Goal: Task Accomplishment & Management: Manage account settings

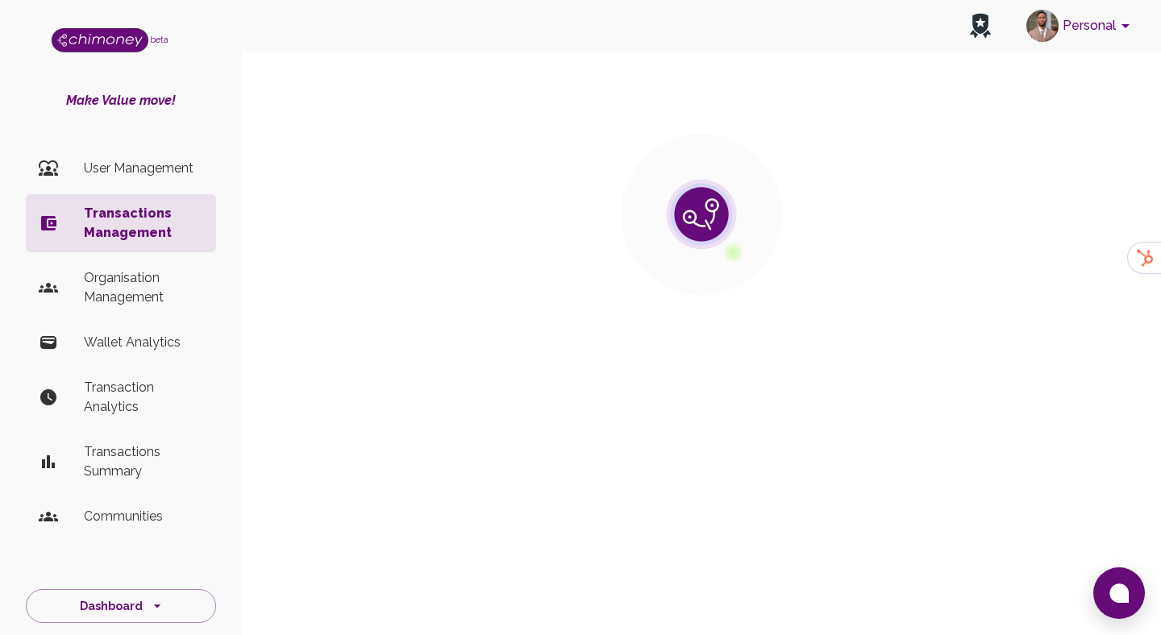
click at [150, 161] on p "User Management" at bounding box center [143, 168] width 119 height 19
click at [142, 182] on li "User Management" at bounding box center [121, 168] width 190 height 39
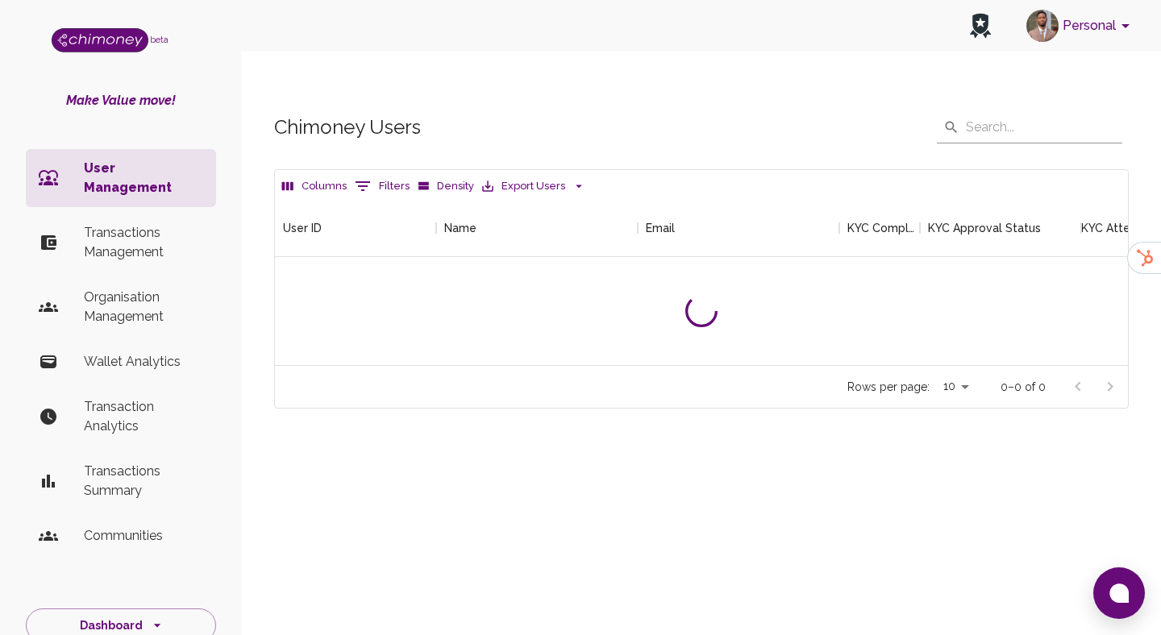
scroll to position [166, 853]
click at [394, 173] on button "Filters" at bounding box center [382, 186] width 63 height 26
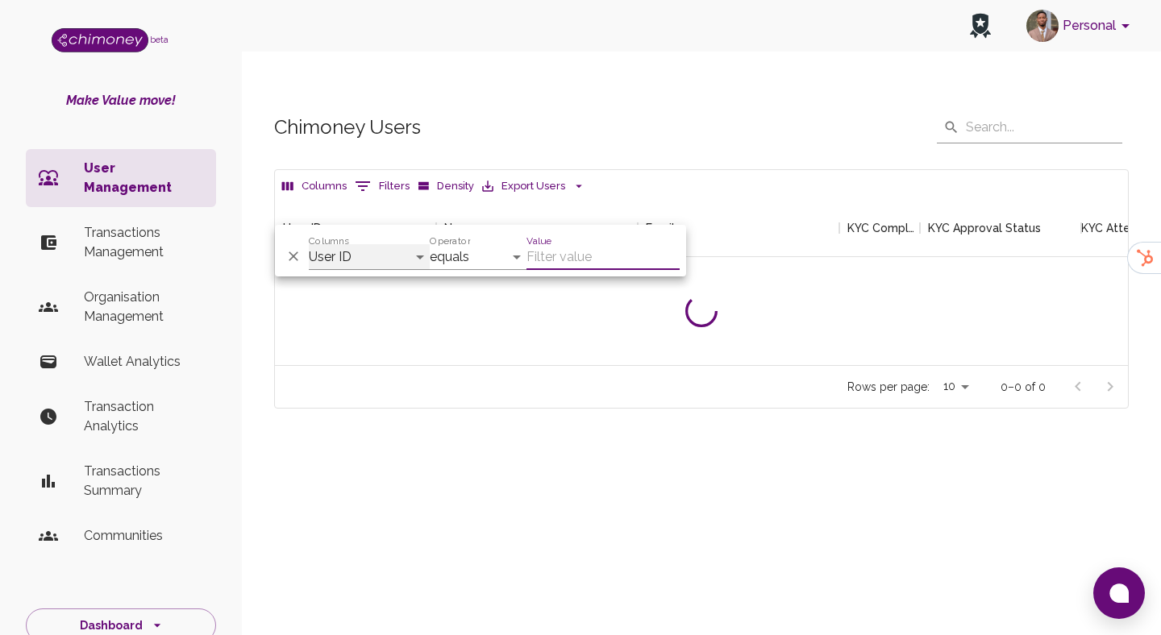
click at [346, 253] on select "User ID Name Email KYC Completed KYC Approval Status KYC Attempts Join date Upd…" at bounding box center [369, 257] width 121 height 26
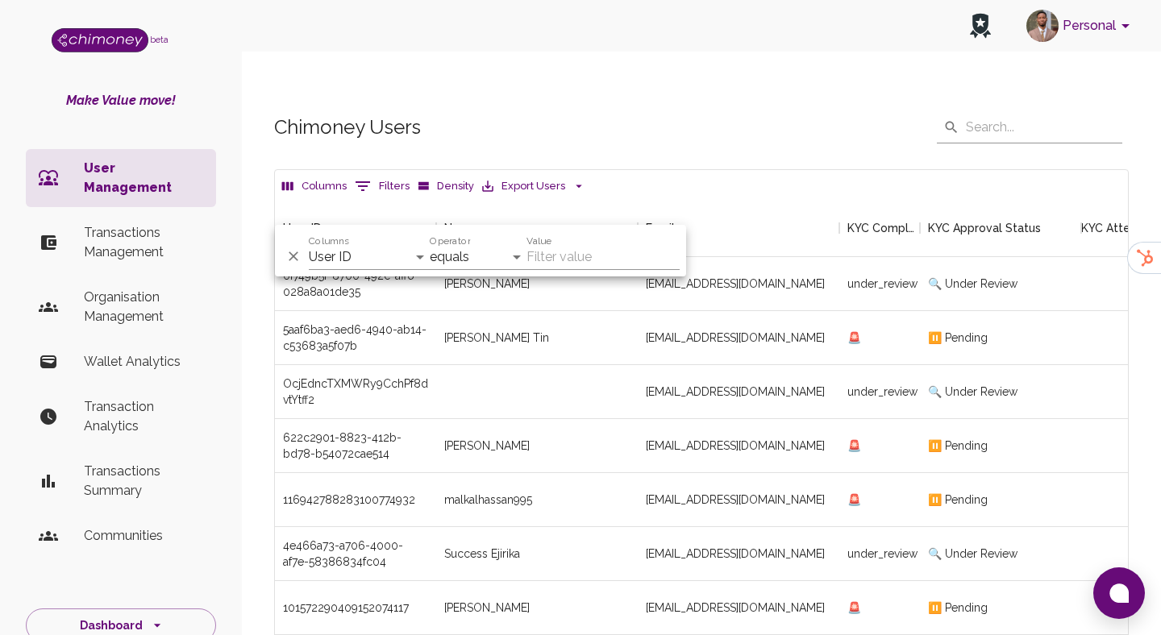
scroll to position [598, 853]
click at [380, 251] on select "User ID Name Email KYC Completed KYC Approval Status KYC Attempts Join date Upd…" at bounding box center [369, 257] width 121 height 26
select select "email"
click at [309, 244] on select "User ID Name Email KYC Completed KYC Approval Status KYC Attempts Join date Upd…" at bounding box center [369, 257] width 121 height 26
click at [551, 254] on input "Value" at bounding box center [602, 257] width 153 height 26
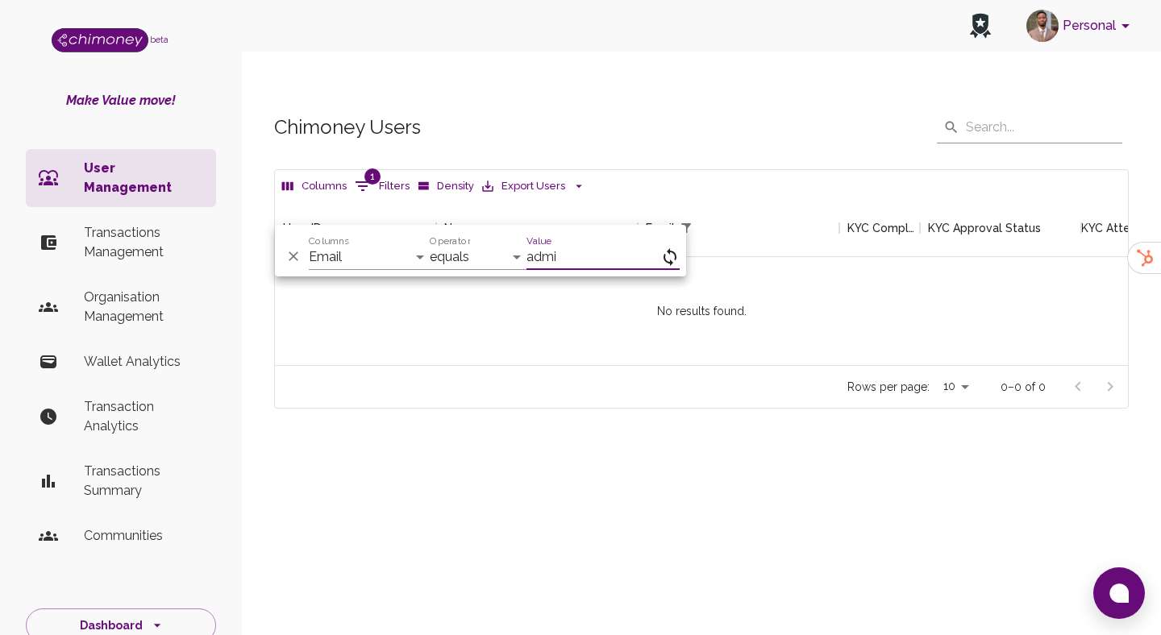
scroll to position [166, 853]
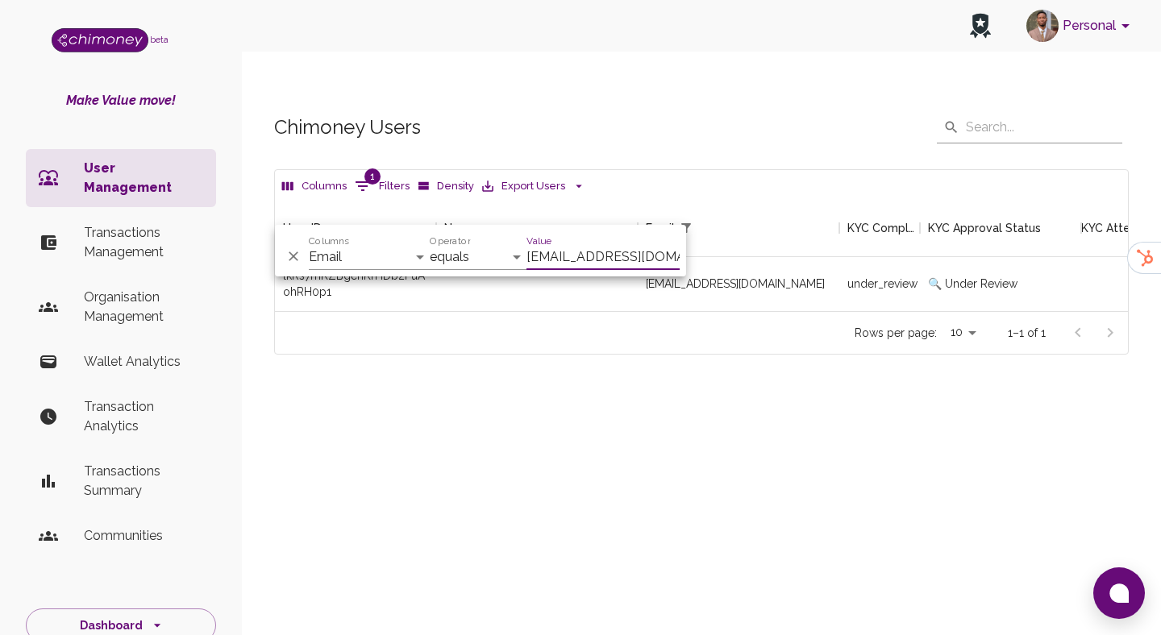
scroll to position [112, 853]
type input "[EMAIL_ADDRESS][DOMAIN_NAME]"
click at [798, 269] on div "[EMAIL_ADDRESS][DOMAIN_NAME]" at bounding box center [739, 284] width 202 height 54
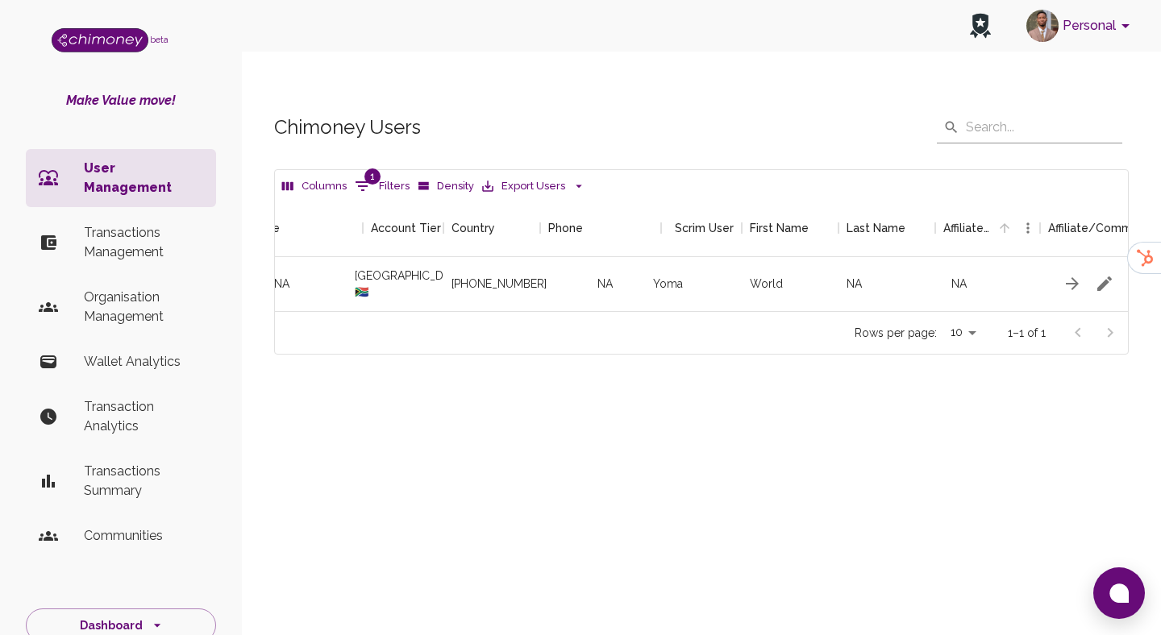
scroll to position [0, 1904]
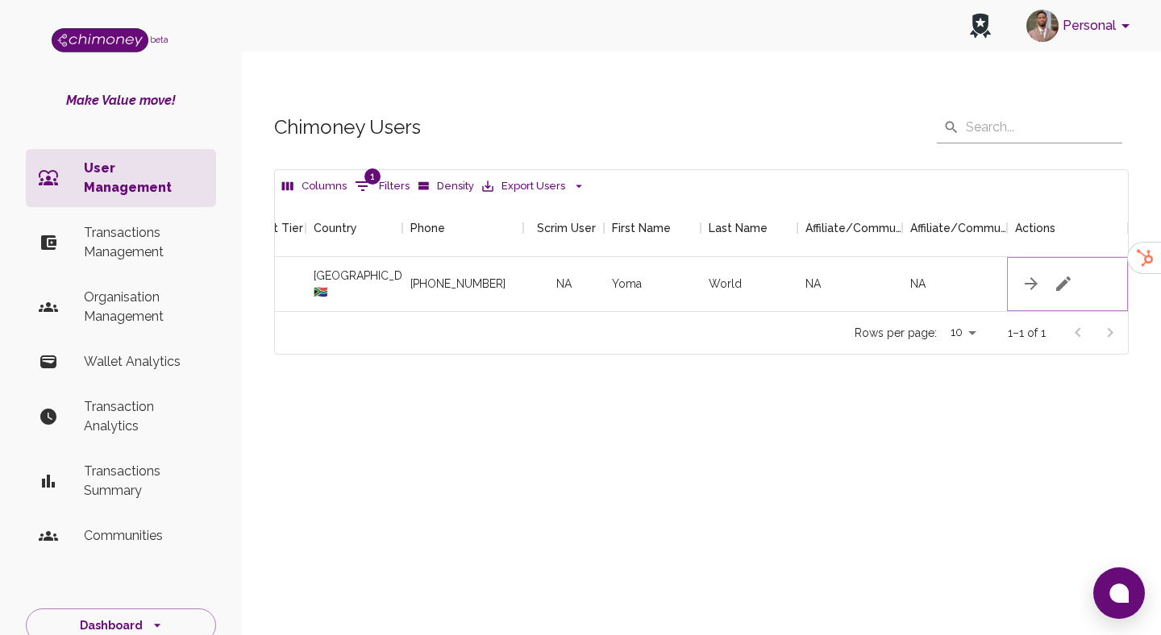
click at [1068, 274] on icon "button" at bounding box center [1063, 283] width 19 height 19
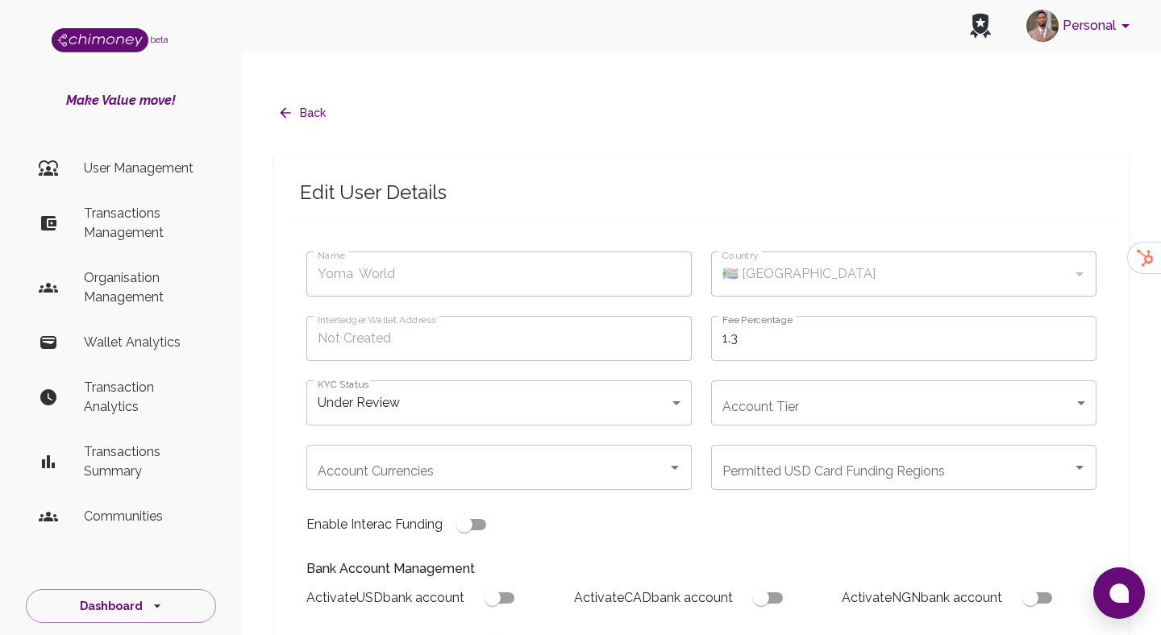
type input "Yoma World"
type input "🇿🇦 [GEOGRAPHIC_DATA]"
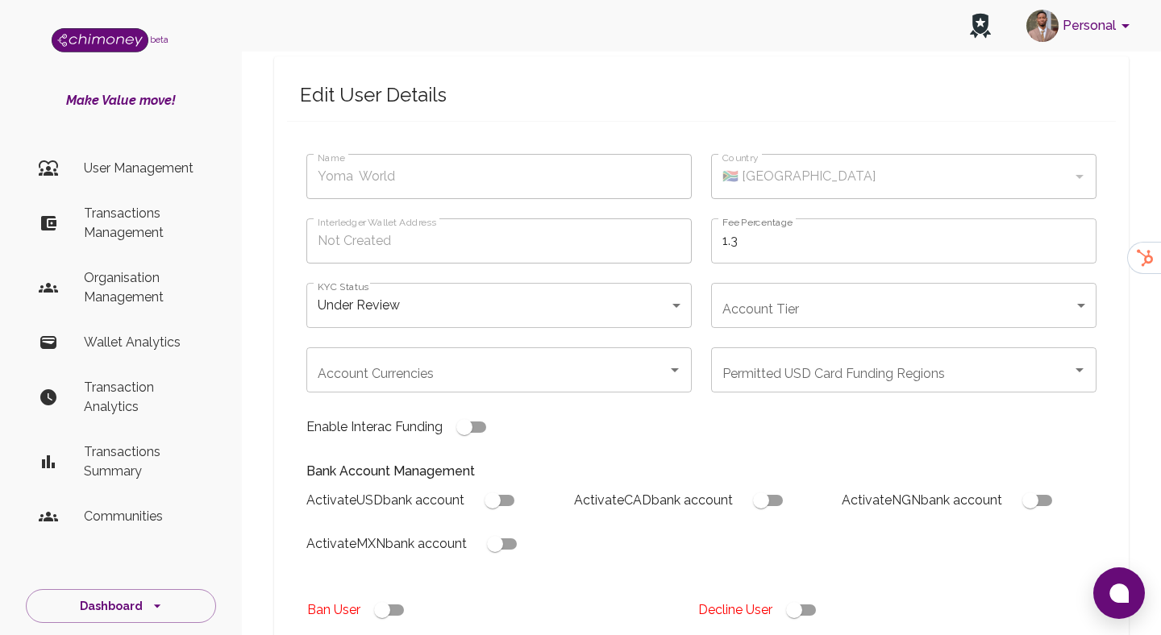
scroll to position [129, 0]
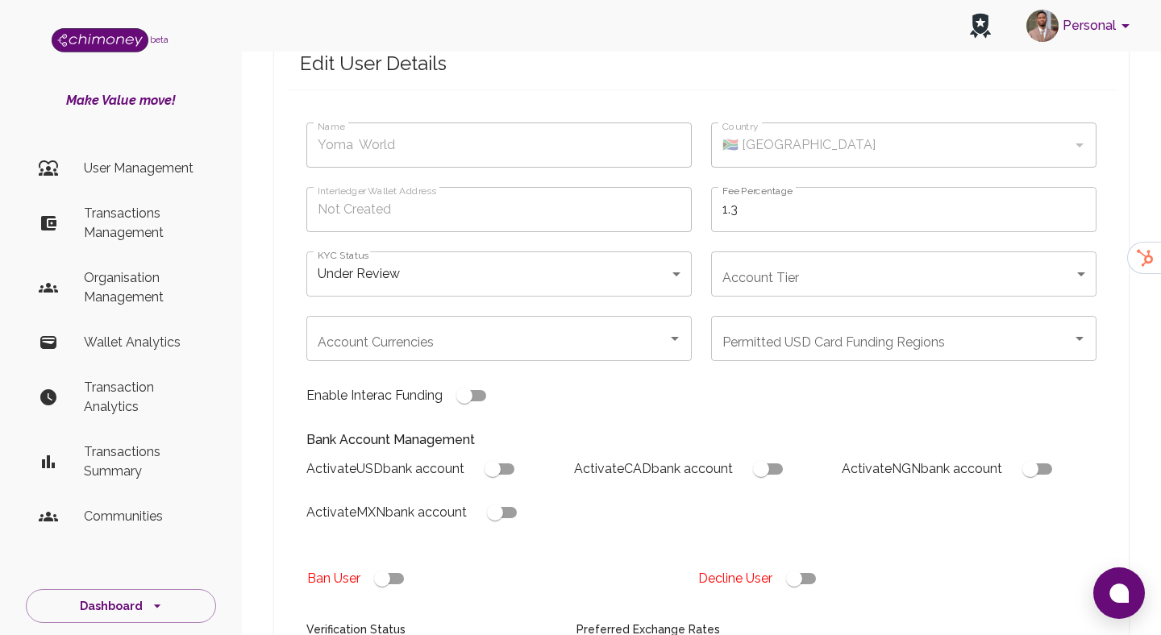
click at [439, 252] on body "Personal beta Make Value move! User Management Transactions Management Organisa…" at bounding box center [580, 524] width 1161 height 1307
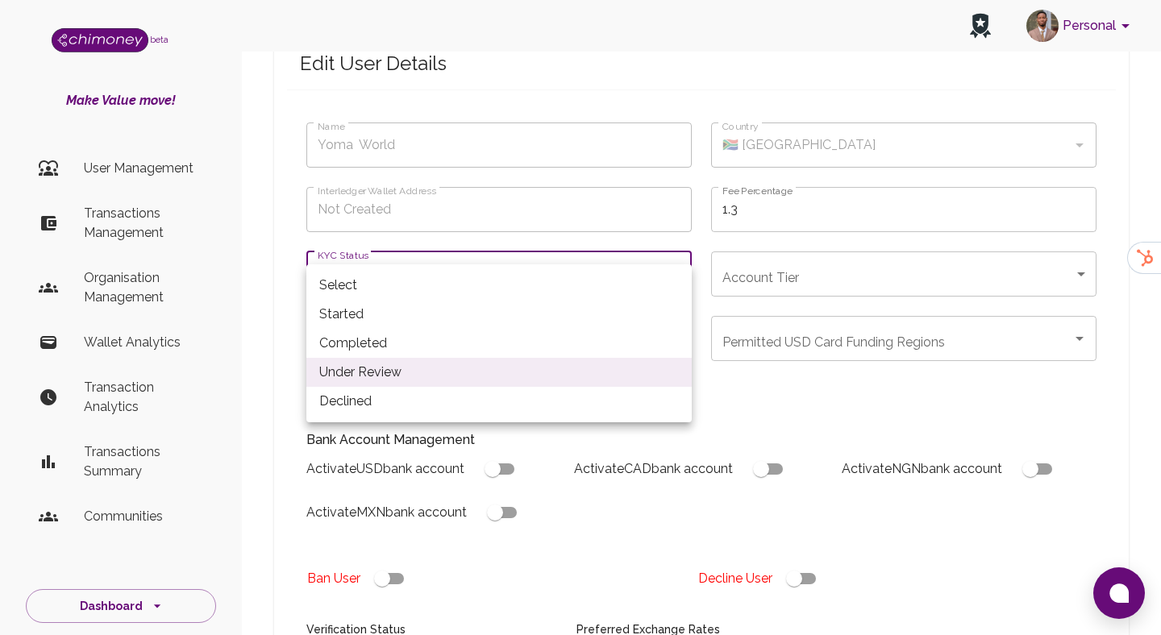
click at [394, 342] on li "Completed" at bounding box center [498, 343] width 385 height 29
type input "completed"
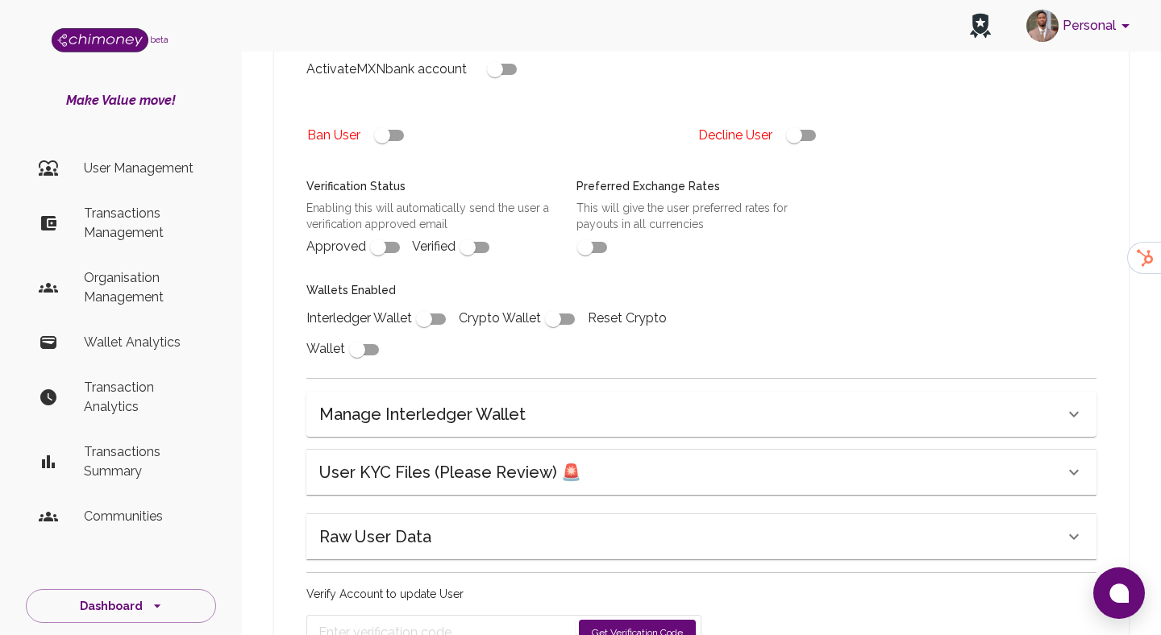
scroll to position [593, 0]
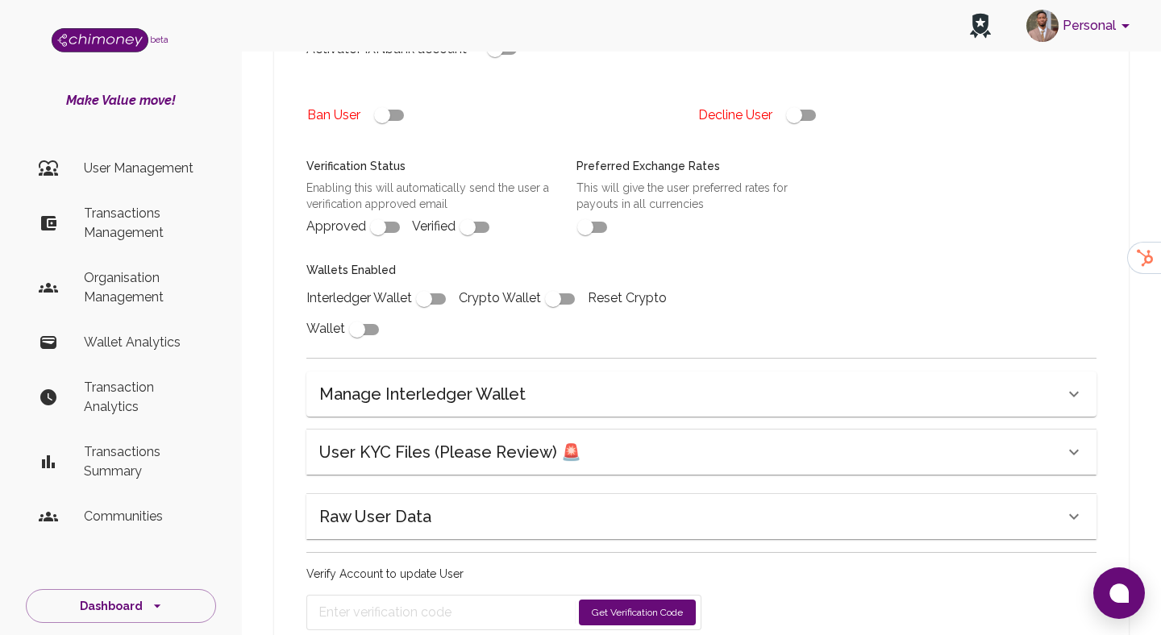
click at [381, 212] on input "checkbox" at bounding box center [378, 227] width 92 height 31
checkbox input "true"
click at [466, 212] on input "checkbox" at bounding box center [468, 227] width 92 height 31
checkbox input "true"
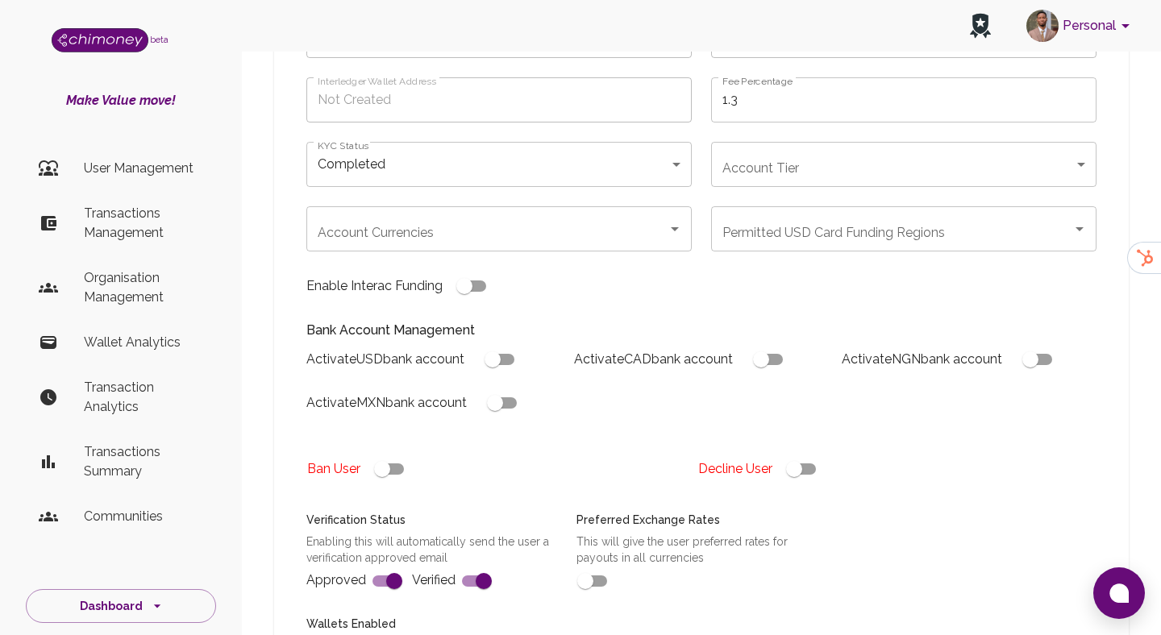
scroll to position [217, 0]
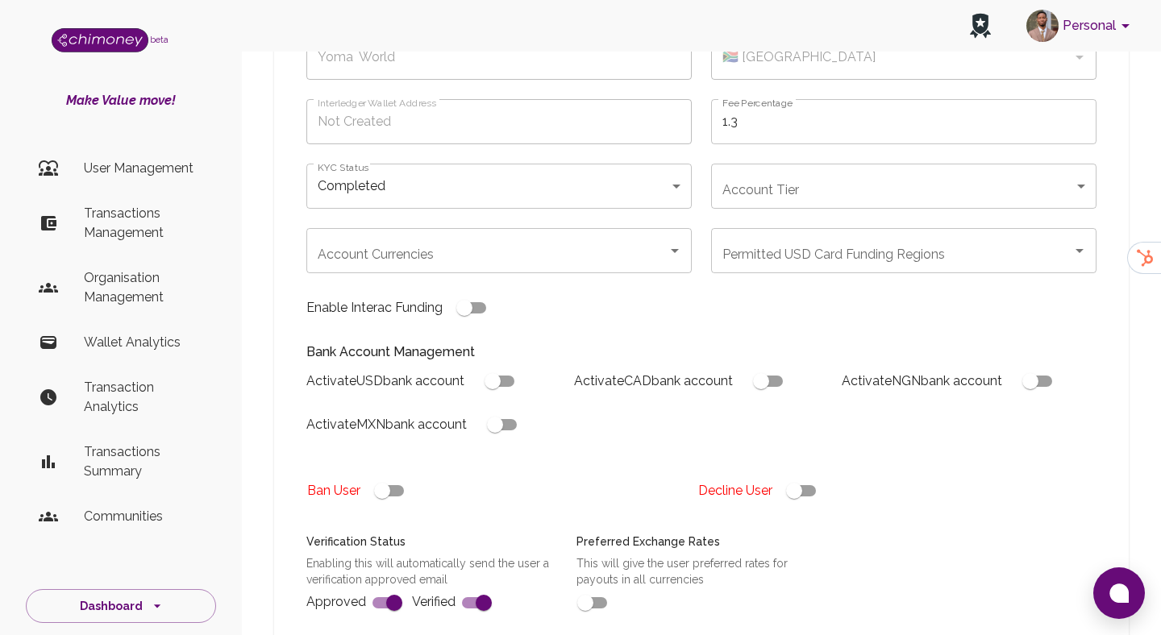
click at [832, 228] on div "Permitted USD Card Funding Regions Permitted USD Card Funding Regions" at bounding box center [903, 250] width 385 height 45
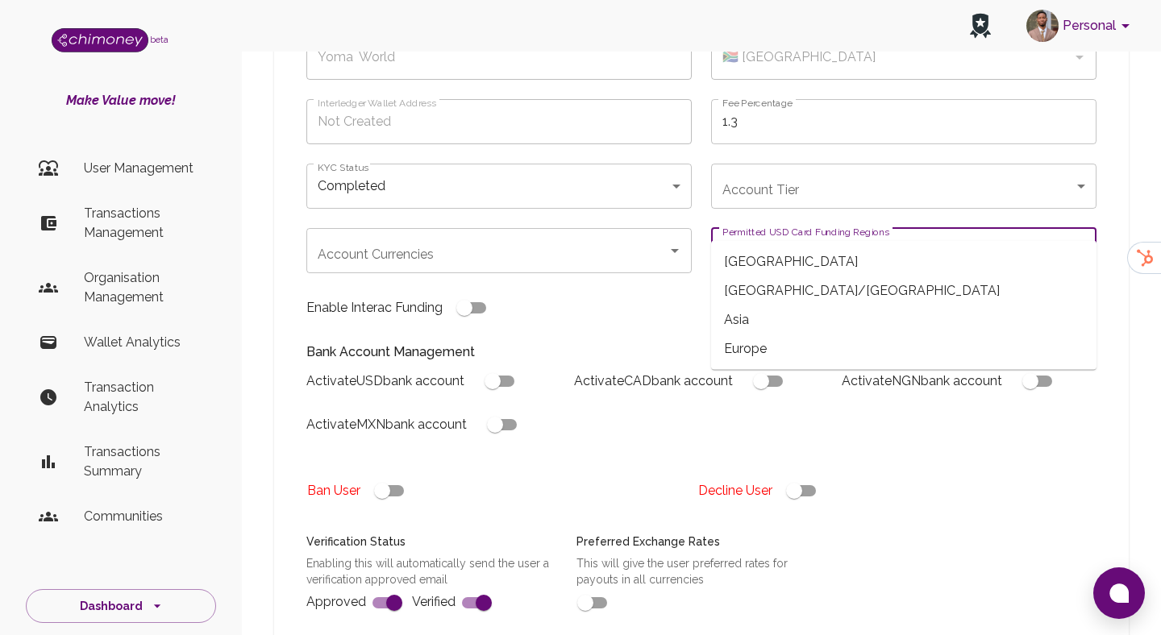
click at [773, 146] on body "Personal beta Make Value move! User Management Transactions Management Organisa…" at bounding box center [580, 436] width 1161 height 1307
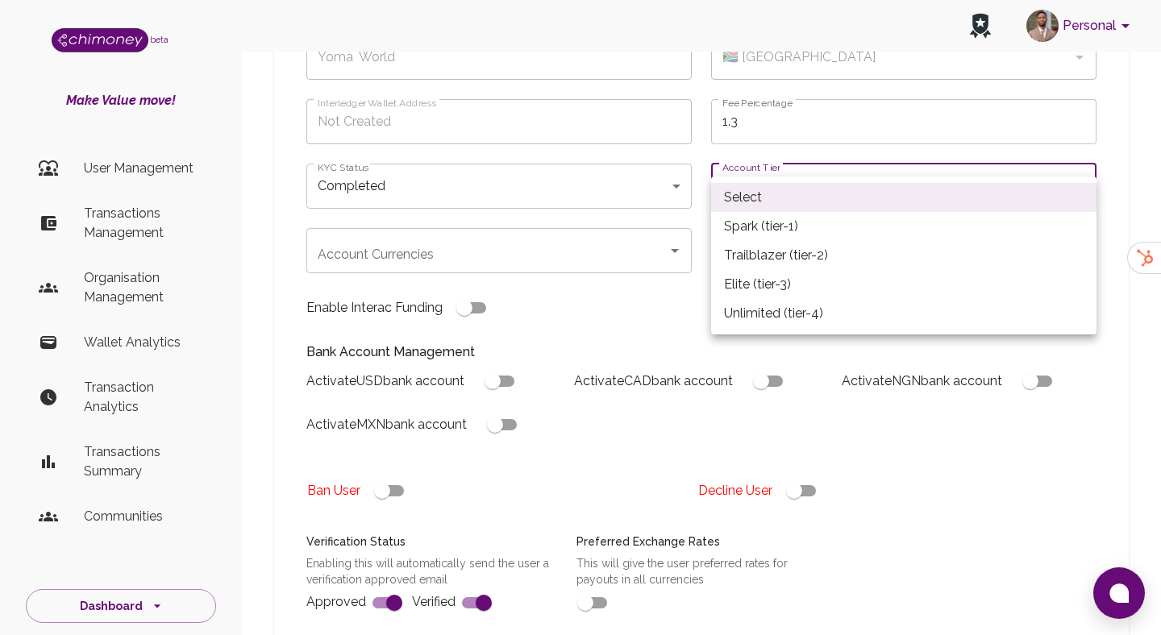
click at [768, 227] on li "Spark (tier-1)" at bounding box center [903, 226] width 385 height 29
type input "tier-1"
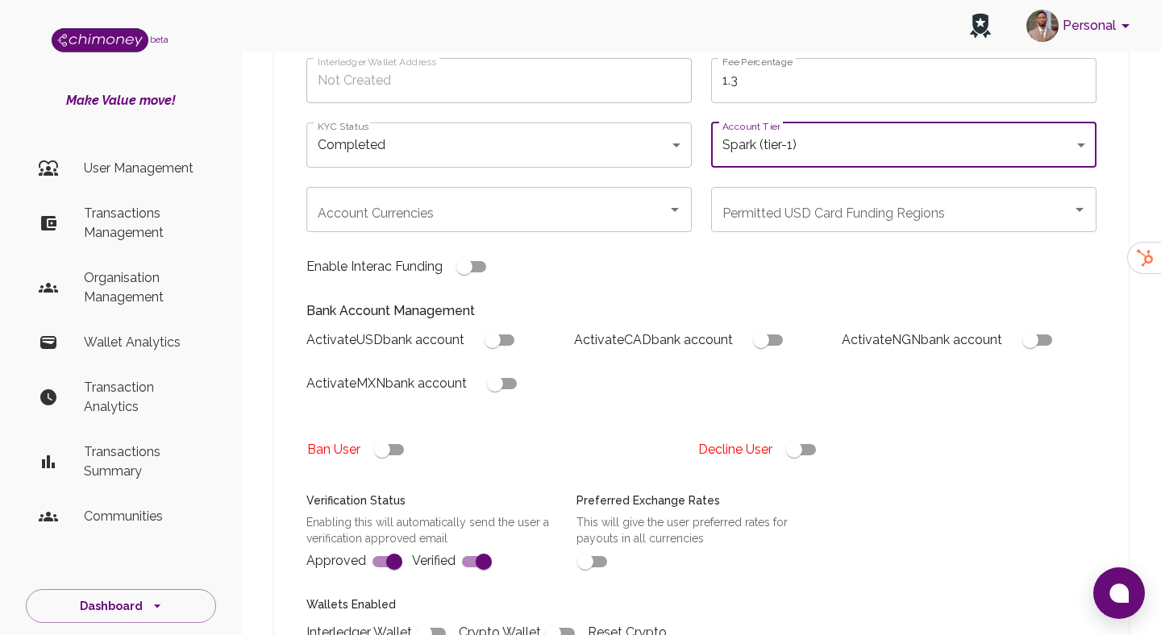
scroll to position [261, 0]
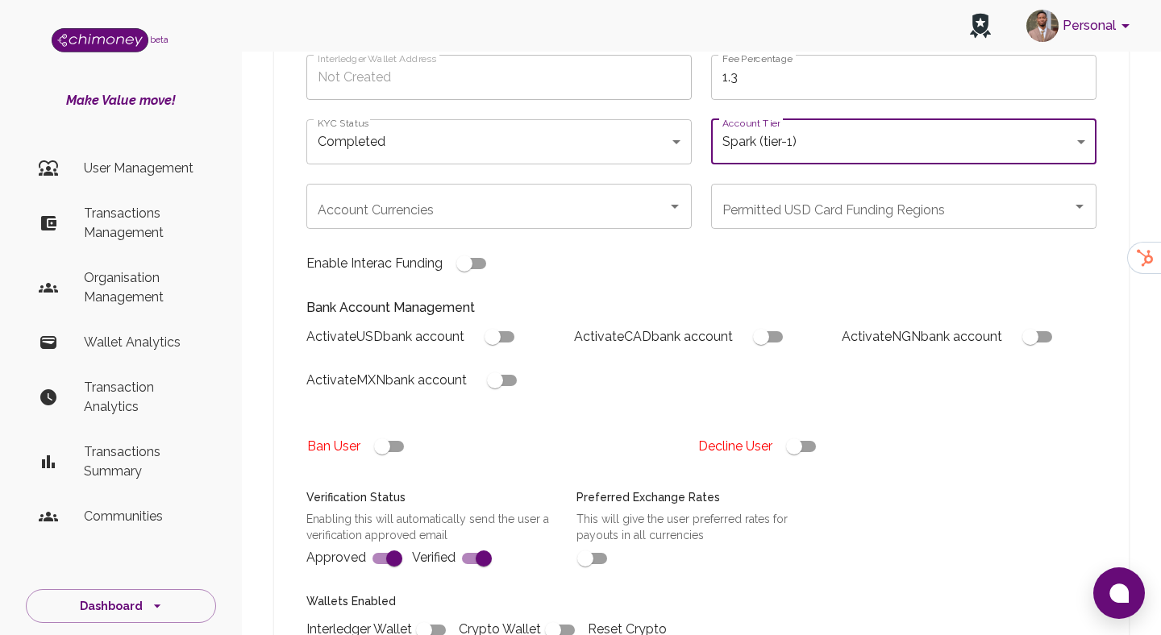
click at [561, 191] on input "Account Currencies" at bounding box center [487, 206] width 347 height 31
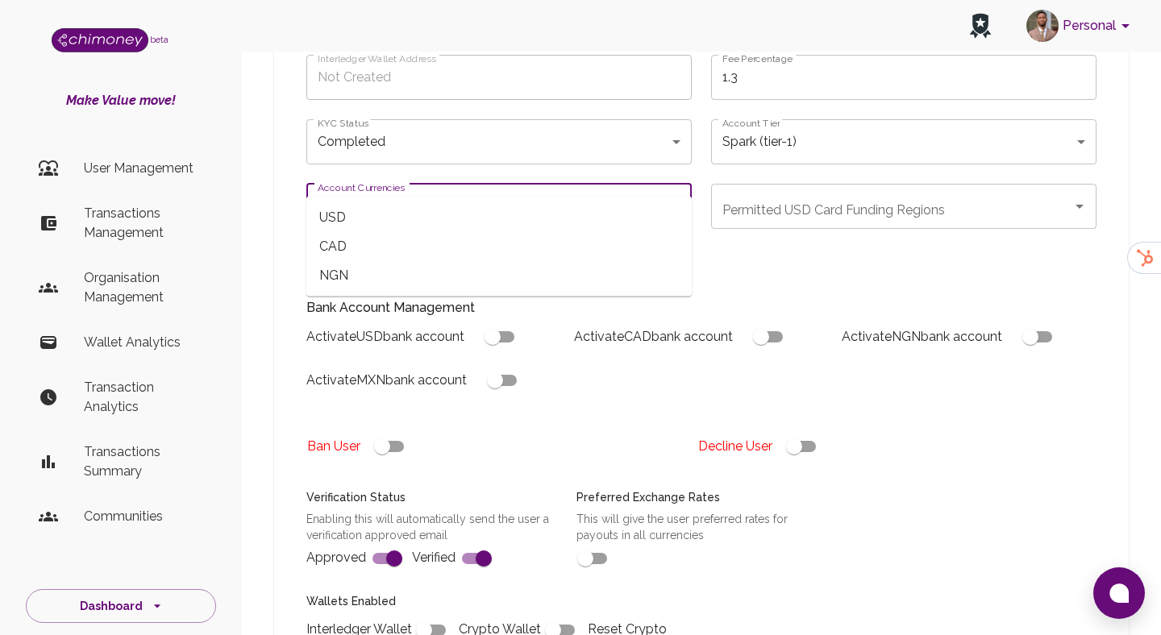
click at [389, 239] on span "CAD" at bounding box center [498, 246] width 385 height 29
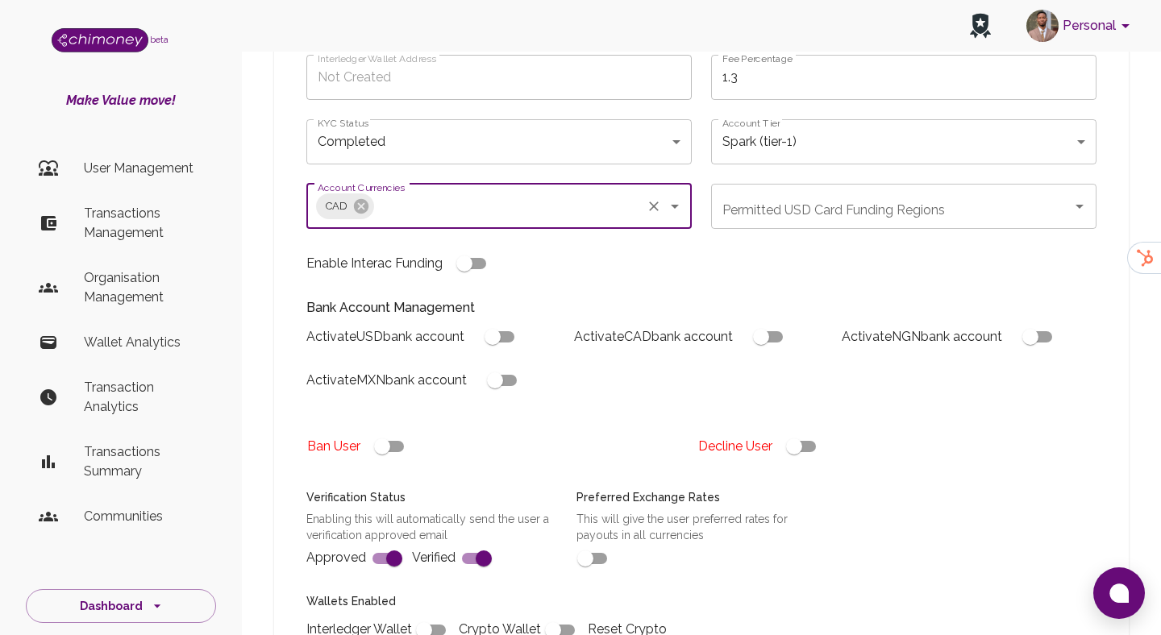
click at [380, 191] on input "Account Currencies" at bounding box center [507, 206] width 263 height 31
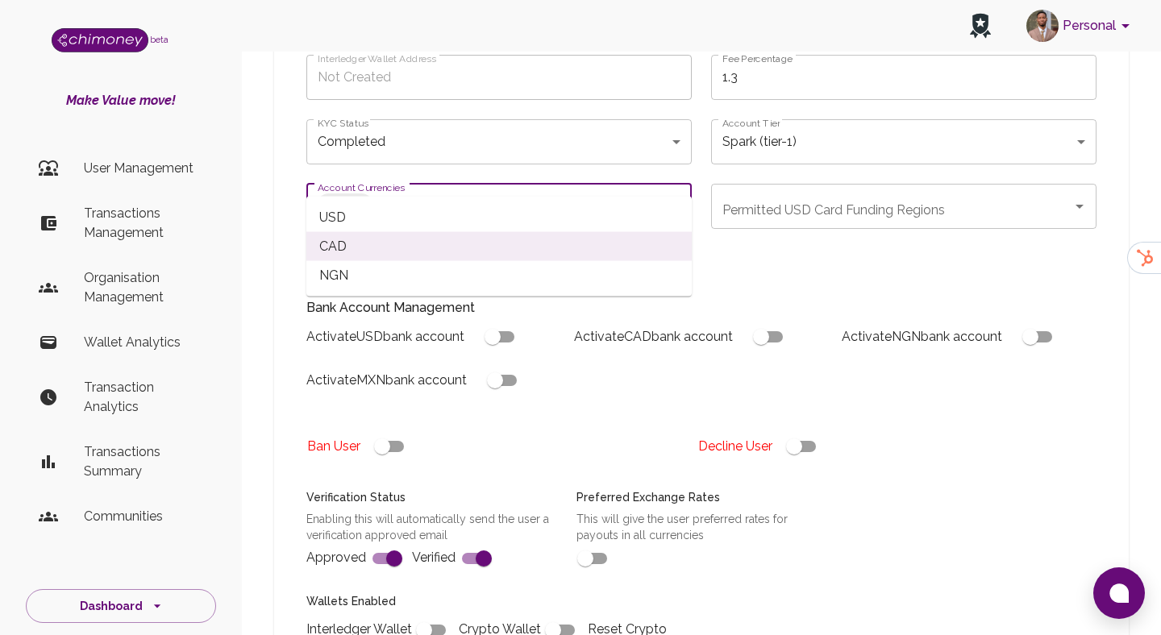
click at [356, 223] on span "USD" at bounding box center [498, 217] width 385 height 29
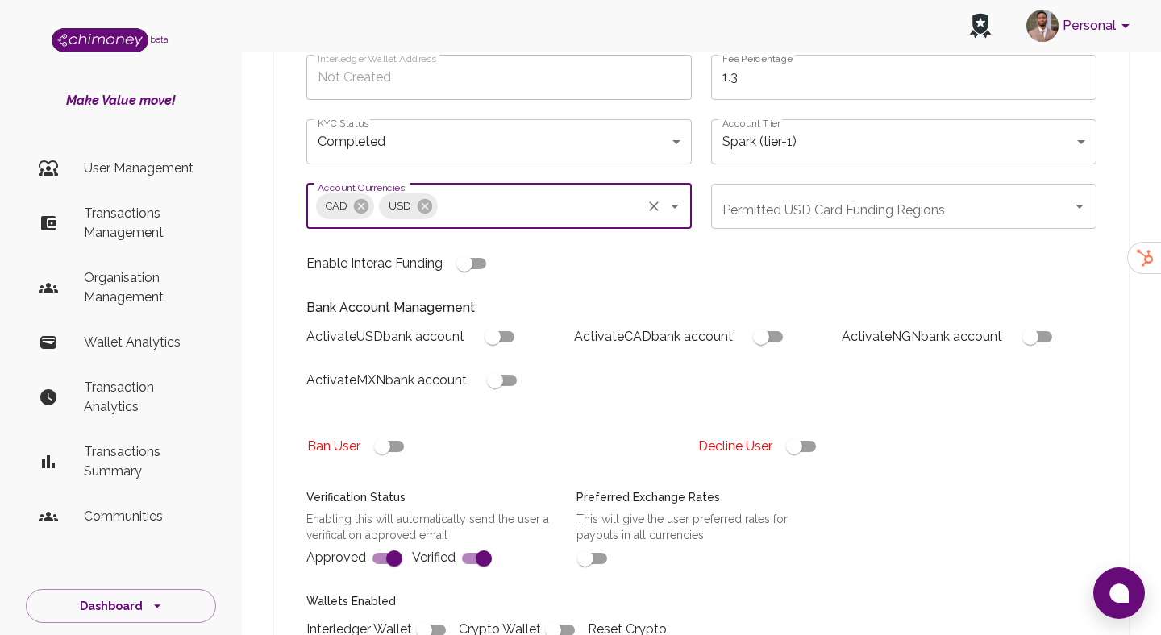
click at [440, 191] on input "Account Currencies" at bounding box center [539, 206] width 199 height 31
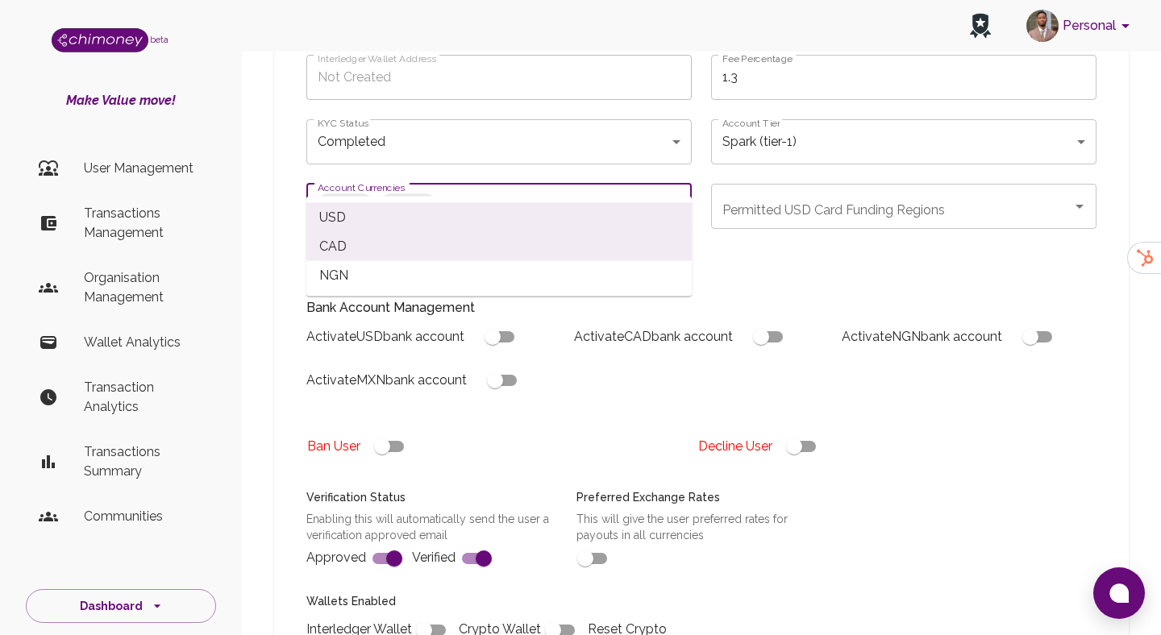
click at [390, 272] on span "NGN" at bounding box center [498, 275] width 385 height 29
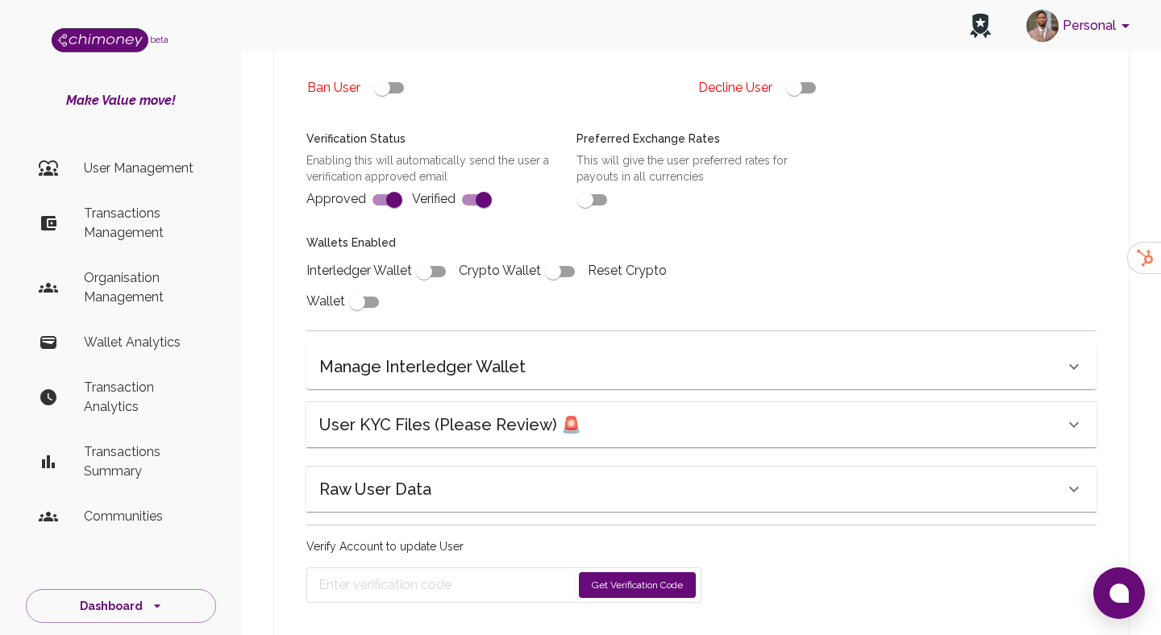
scroll to position [639, 0]
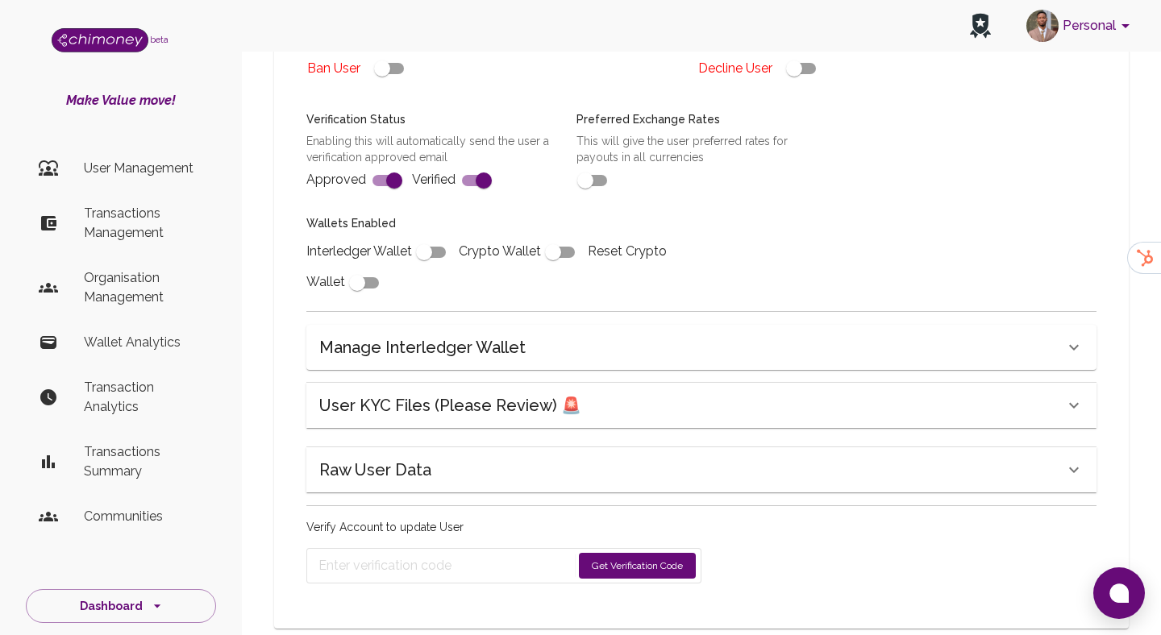
click at [652, 548] on form "Get Verification Code" at bounding box center [503, 565] width 395 height 35
click at [647, 553] on button "Get Verification Code" at bounding box center [637, 566] width 117 height 26
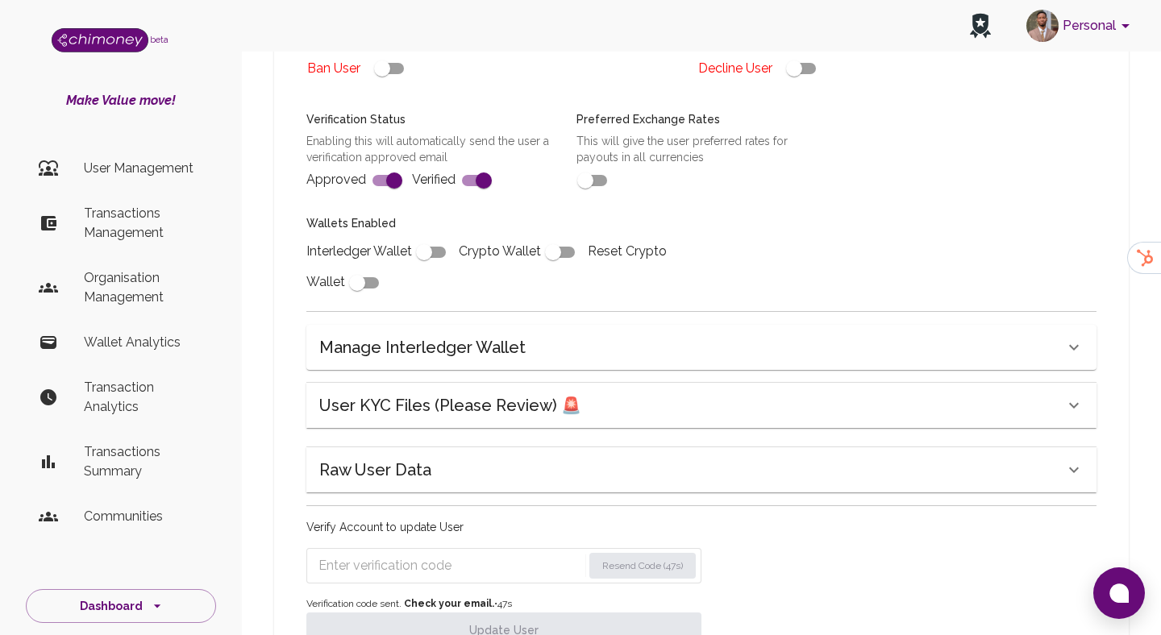
click at [395, 519] on div "Verify Account to update User Resend Code (47s) Verification code sent. Check y…" at bounding box center [503, 583] width 395 height 129
click at [389, 553] on input "Enter verification code" at bounding box center [450, 566] width 264 height 26
paste input "6838"
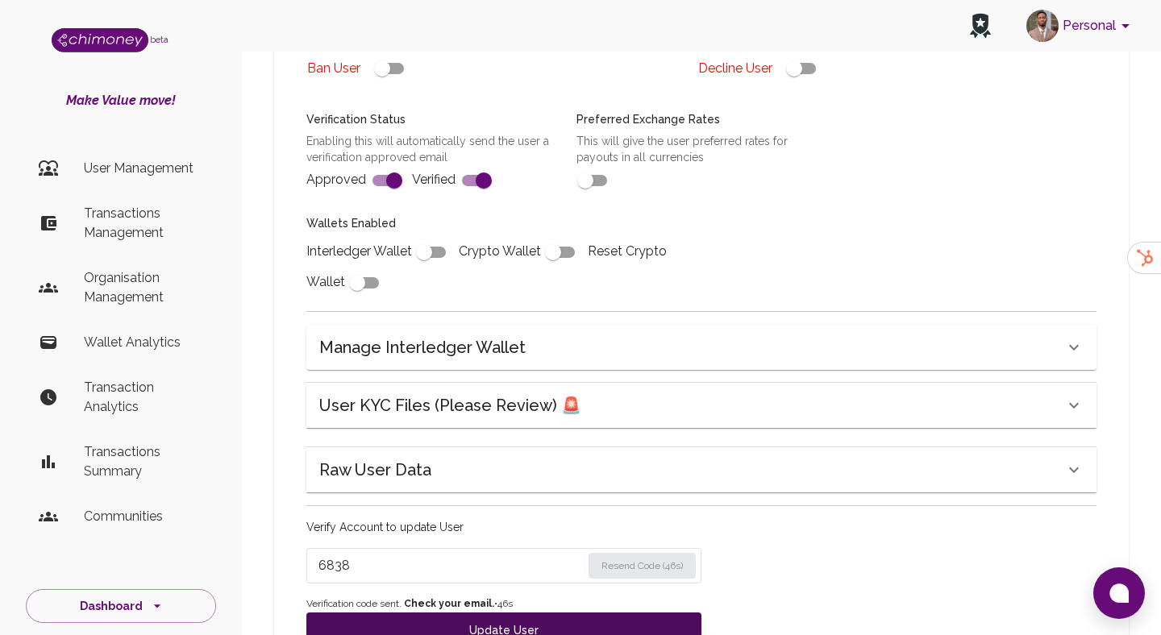
type input "6838"
click at [403, 613] on button "Update User" at bounding box center [503, 630] width 395 height 35
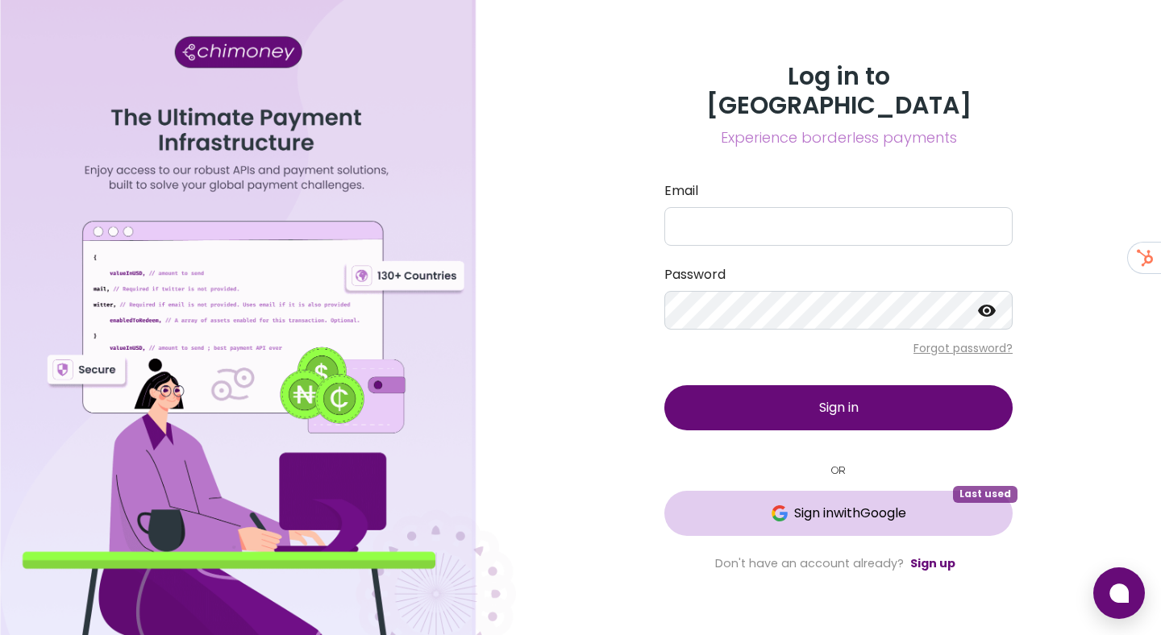
click at [807, 505] on span "Sign in with Google" at bounding box center [850, 513] width 112 height 19
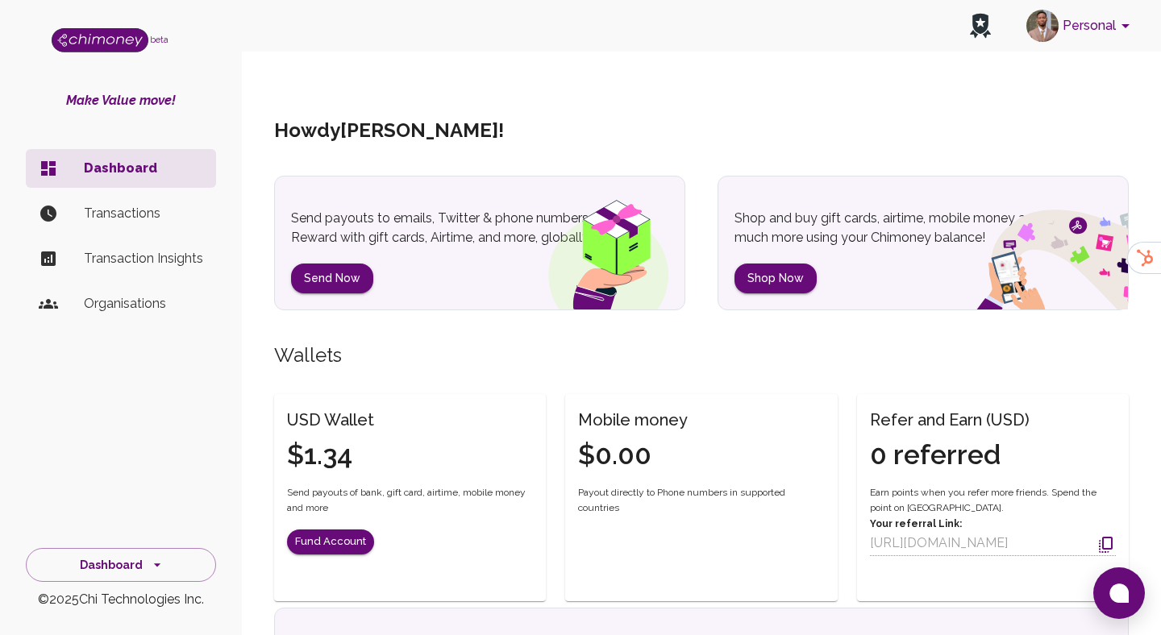
click at [173, 303] on p "Organisations" at bounding box center [143, 303] width 119 height 19
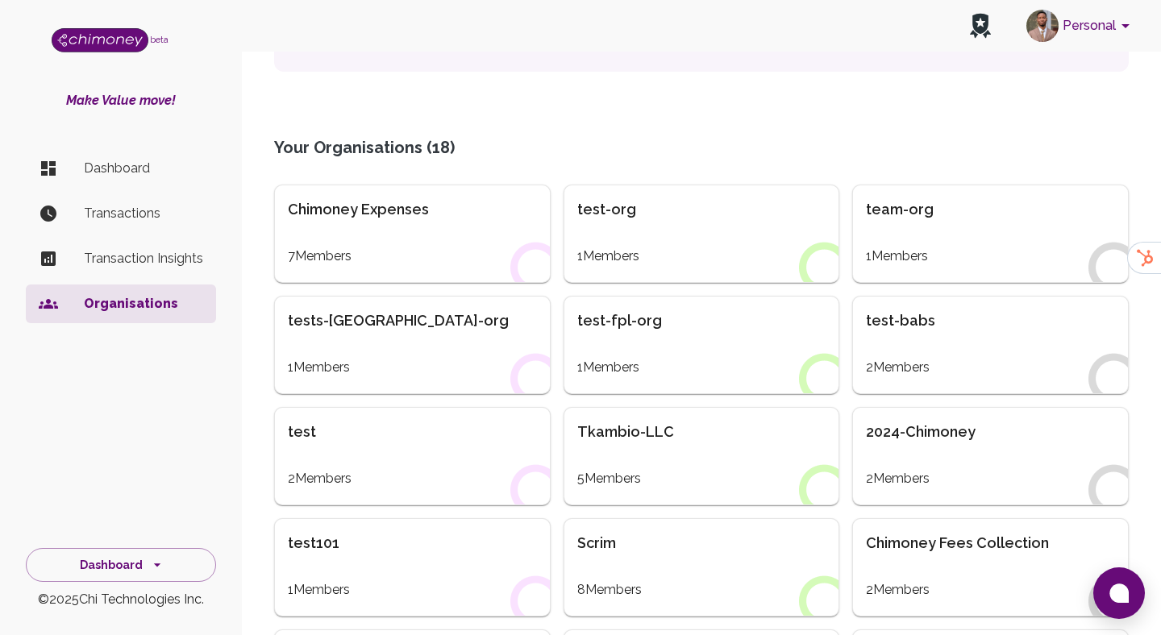
scroll to position [342, 0]
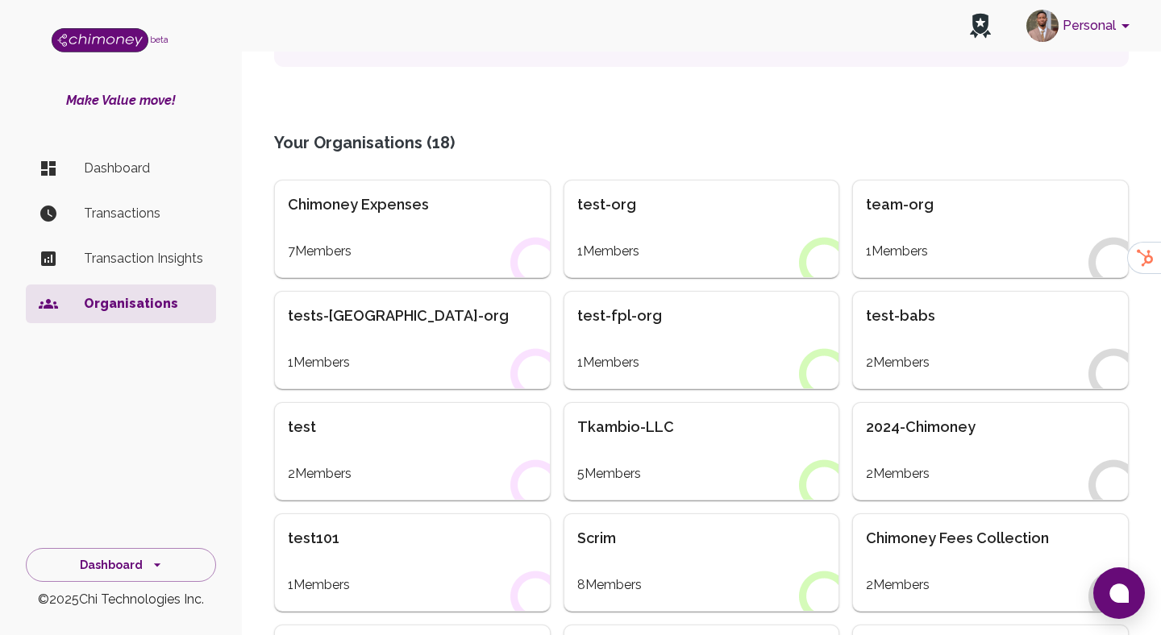
click at [146, 322] on li "Organisations" at bounding box center [121, 304] width 190 height 39
click at [111, 147] on ul "Dashboard Transactions Transaction Insights Organisations" at bounding box center [121, 239] width 190 height 193
click at [112, 164] on p "Dashboard" at bounding box center [143, 168] width 119 height 19
